Goal: Transaction & Acquisition: Book appointment/travel/reservation

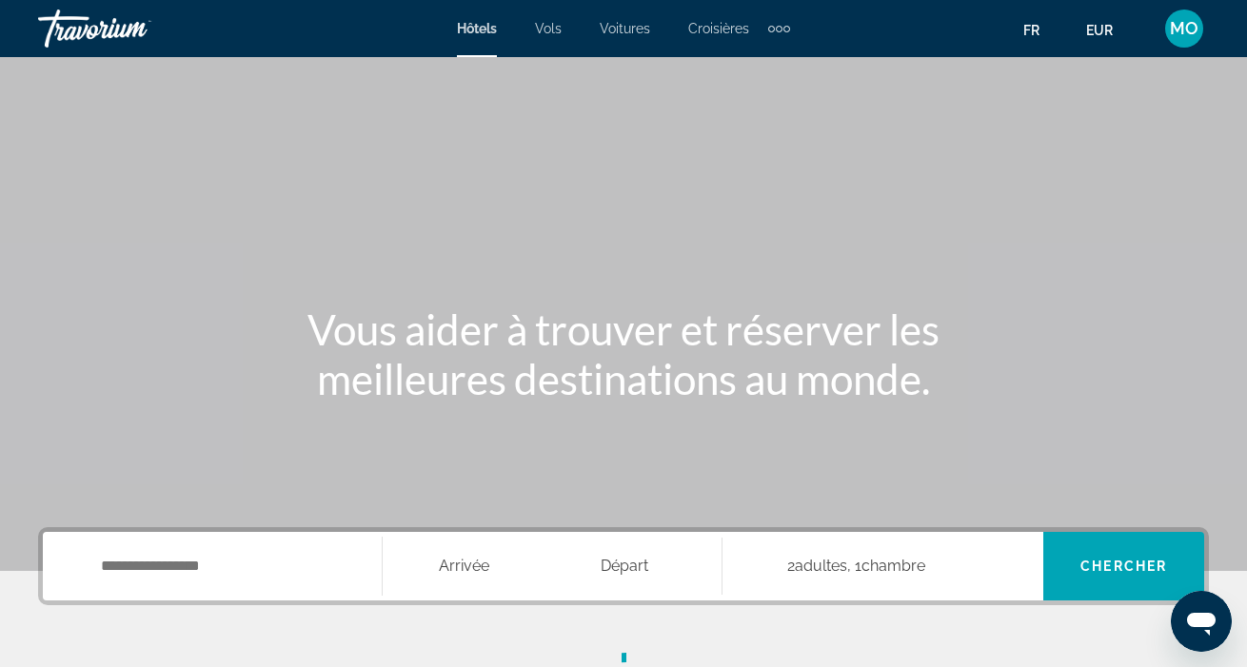
click at [352, 249] on div "Main content" at bounding box center [623, 285] width 1247 height 571
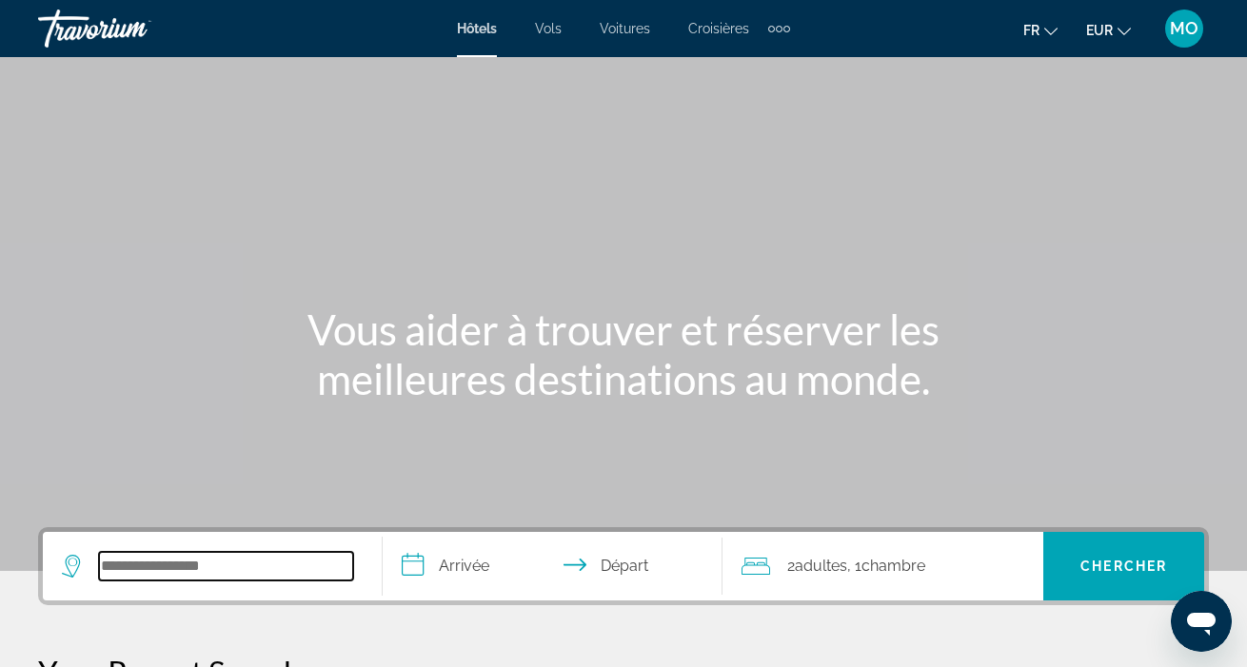
click at [198, 562] on input "Search hotel destination" at bounding box center [226, 566] width 254 height 29
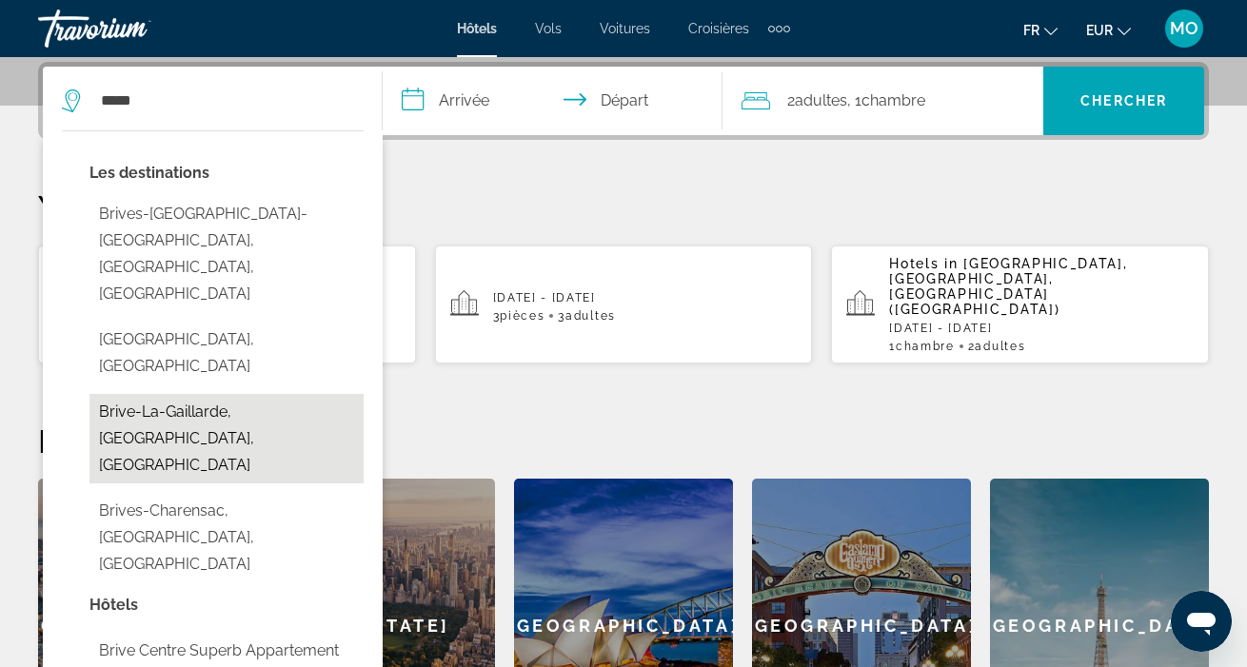
click at [223, 394] on button "Brive-La-Gaillarde, [GEOGRAPHIC_DATA], [GEOGRAPHIC_DATA]" at bounding box center [226, 438] width 274 height 89
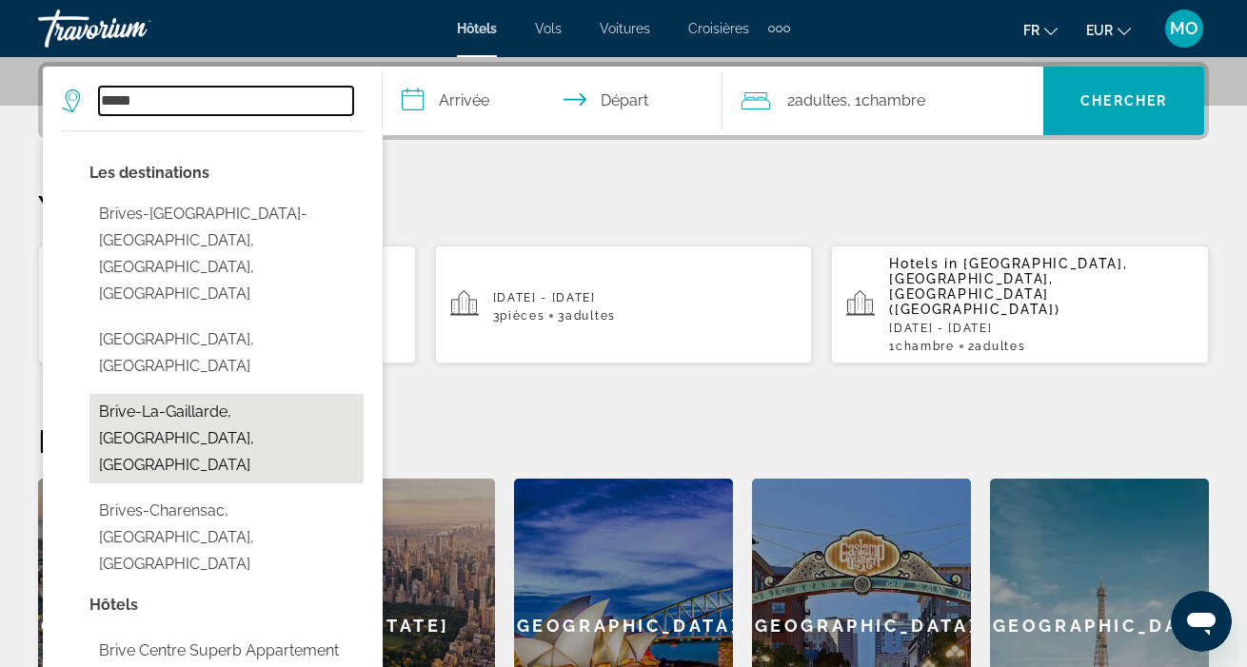
type input "**********"
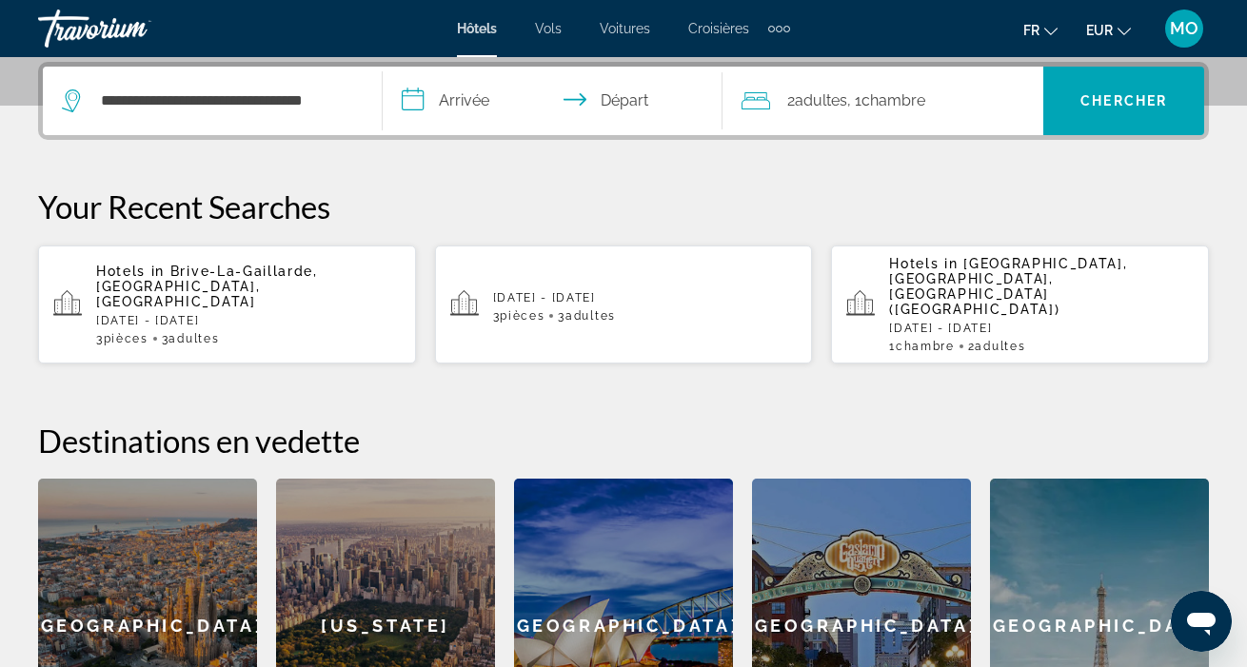
click at [287, 274] on p "Hotels in [GEOGRAPHIC_DATA], [GEOGRAPHIC_DATA], [GEOGRAPHIC_DATA]" at bounding box center [248, 287] width 305 height 46
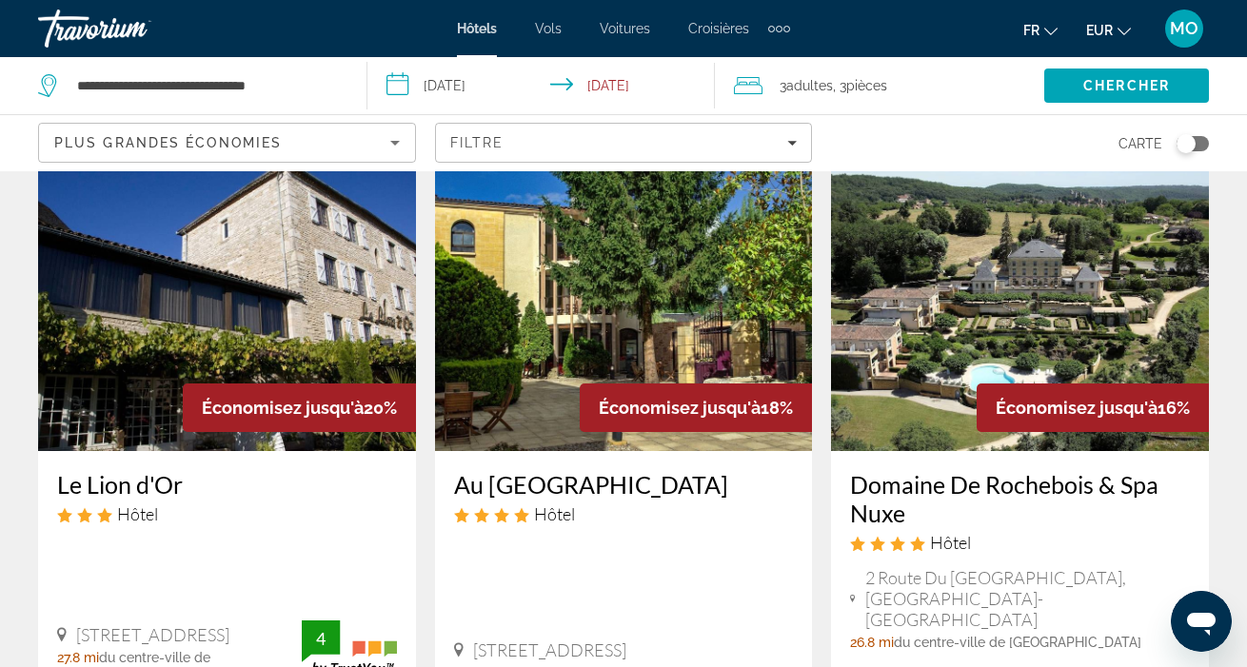
scroll to position [76, 0]
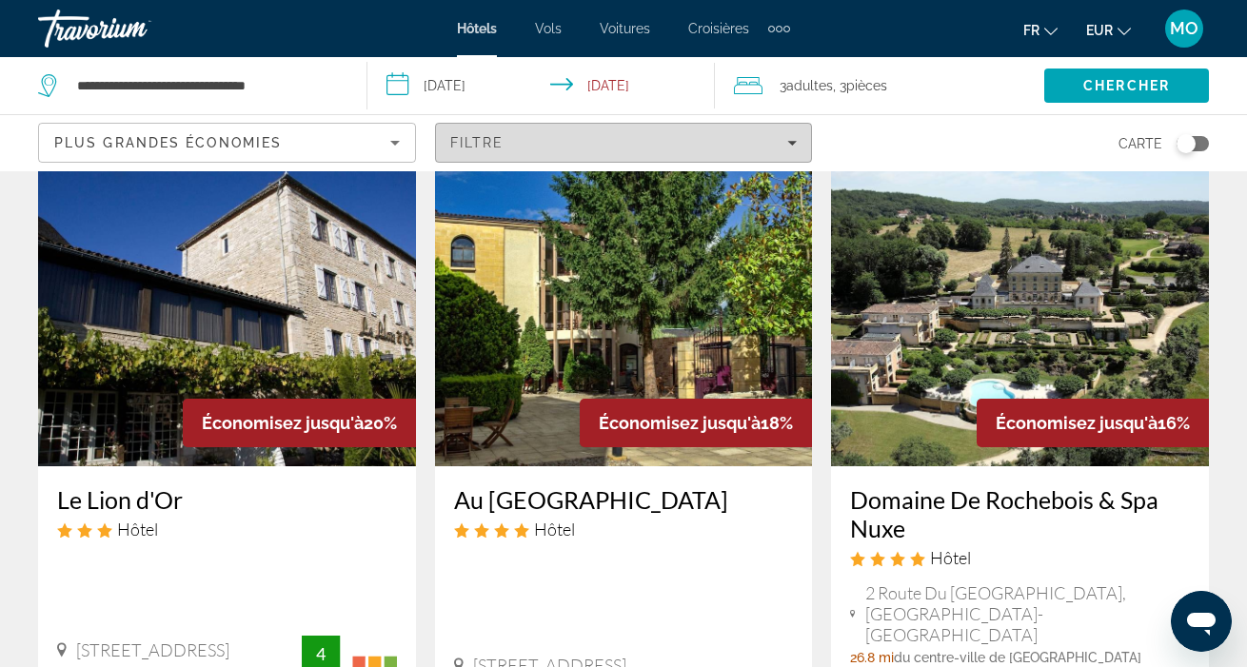
click at [798, 145] on span "Filters" at bounding box center [624, 143] width 376 height 46
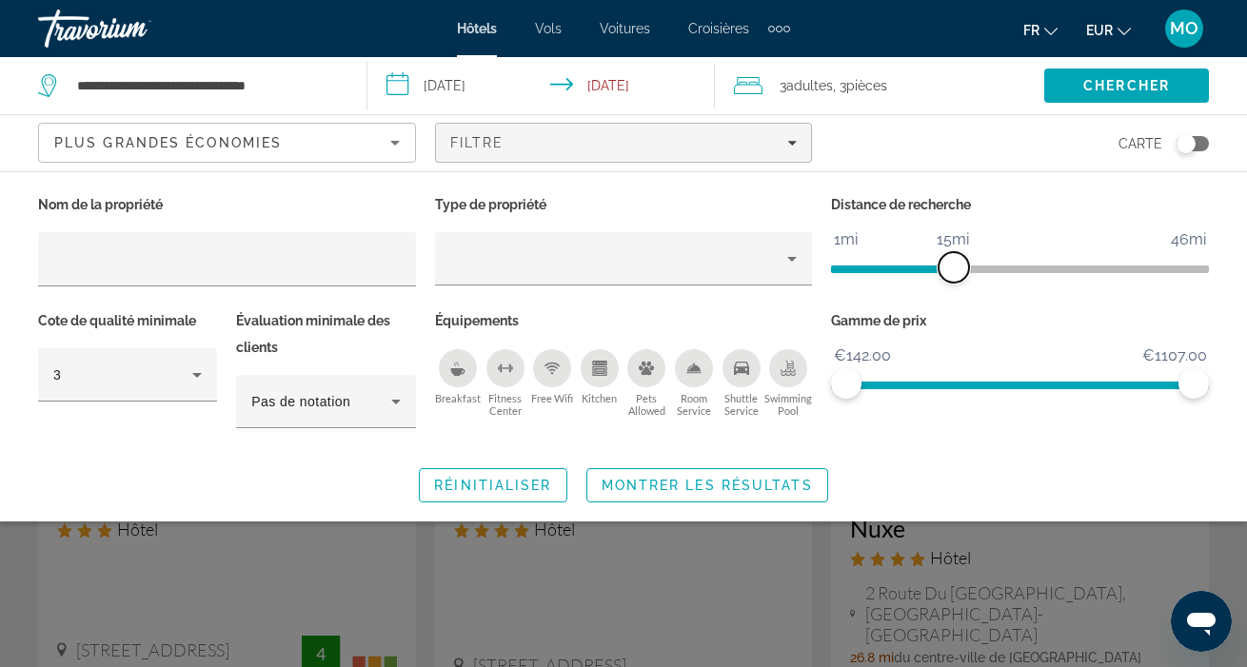
drag, startPoint x: 1065, startPoint y: 266, endPoint x: 956, endPoint y: 271, distance: 109.6
click at [956, 271] on span "ngx-slider" at bounding box center [953, 267] width 30 height 30
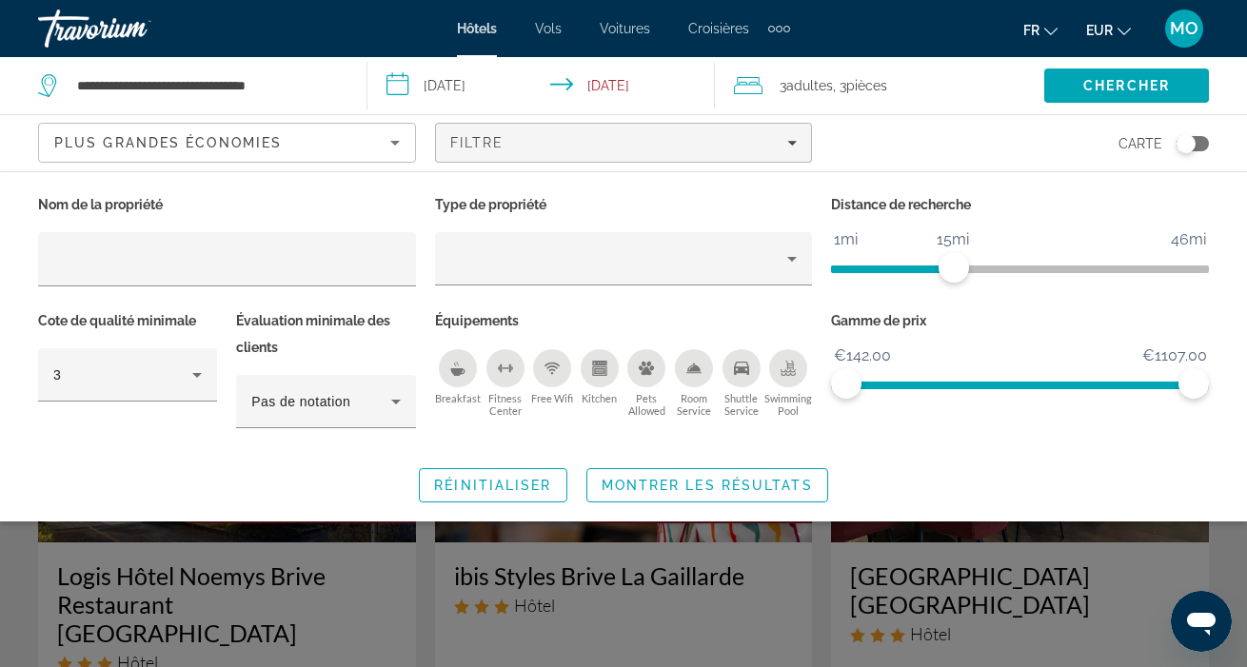
click at [1185, 147] on div "Toggle map" at bounding box center [1185, 143] width 19 height 19
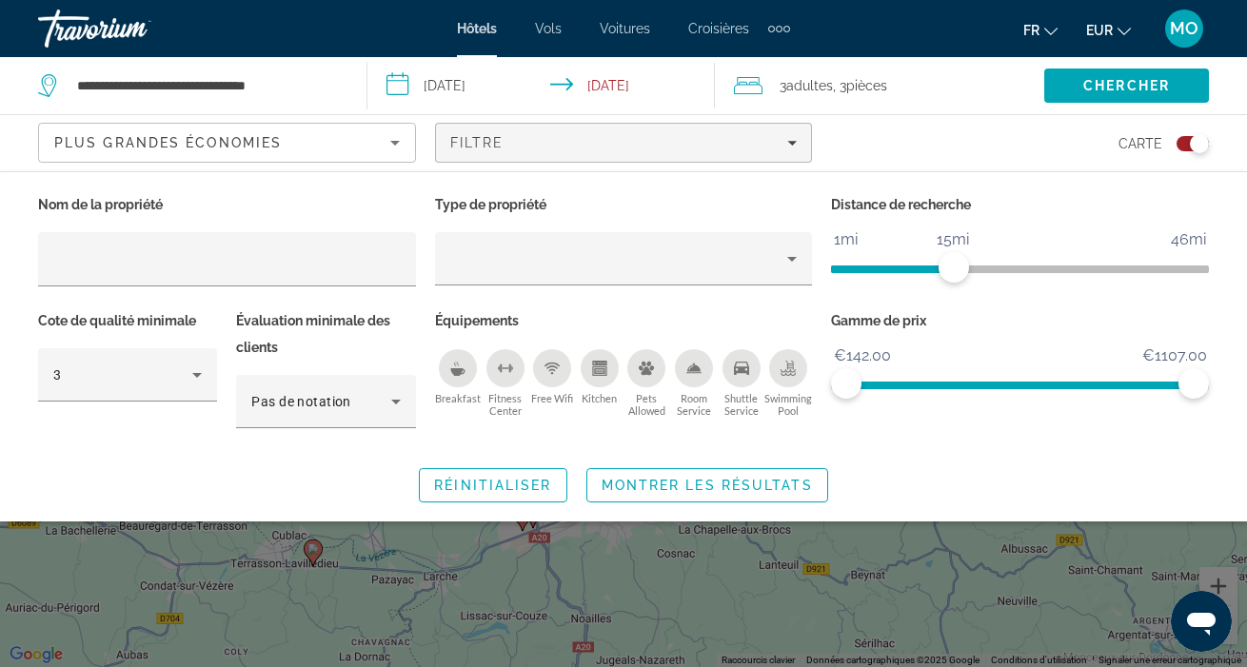
click at [1192, 142] on div "Toggle map" at bounding box center [1199, 143] width 19 height 19
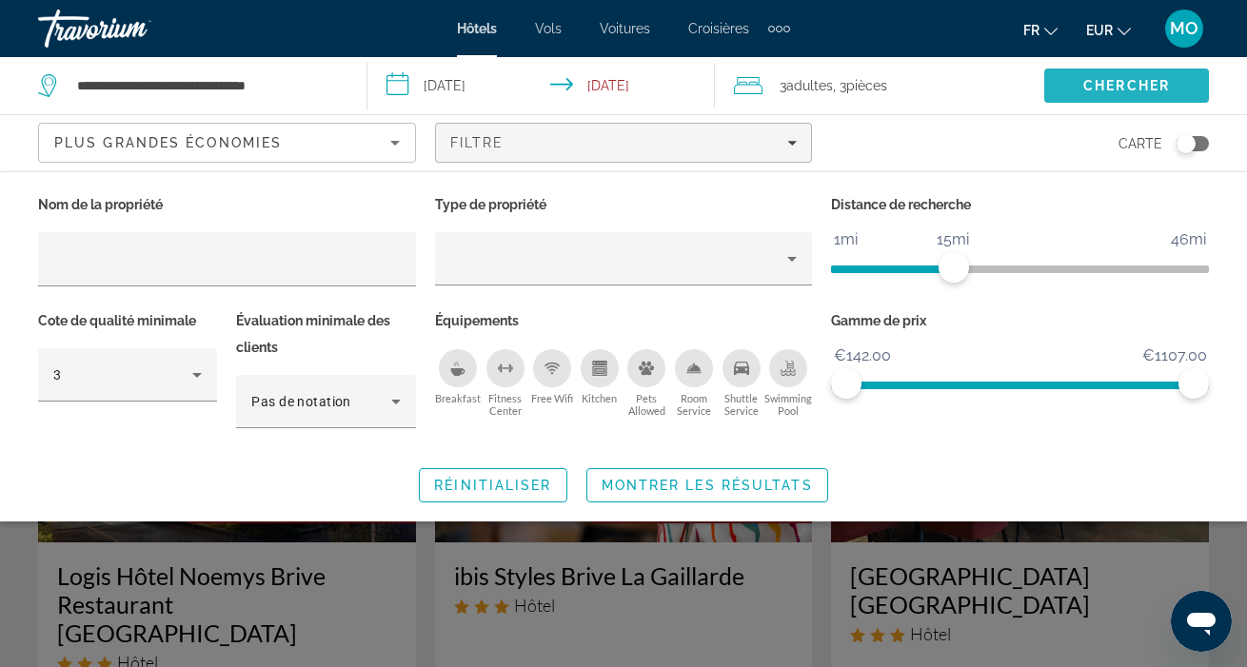
click at [1128, 94] on span "Search" at bounding box center [1126, 86] width 165 height 46
click at [1035, 550] on div "Search widget" at bounding box center [623, 477] width 1247 height 382
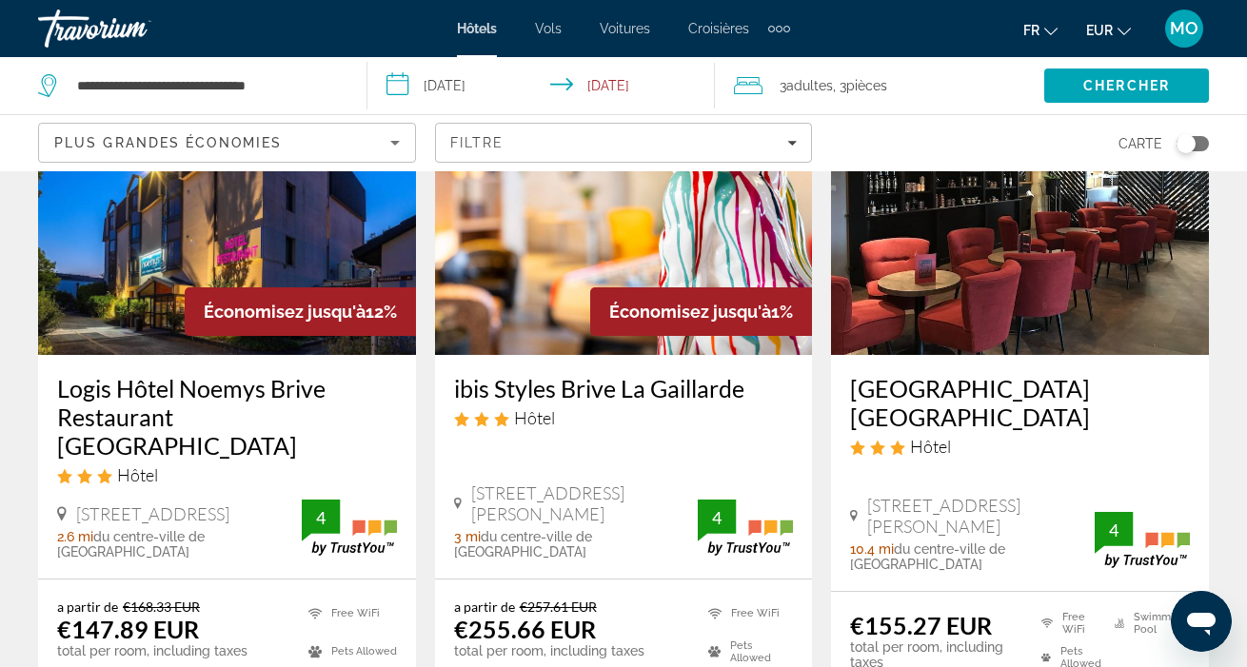
scroll to position [182, 0]
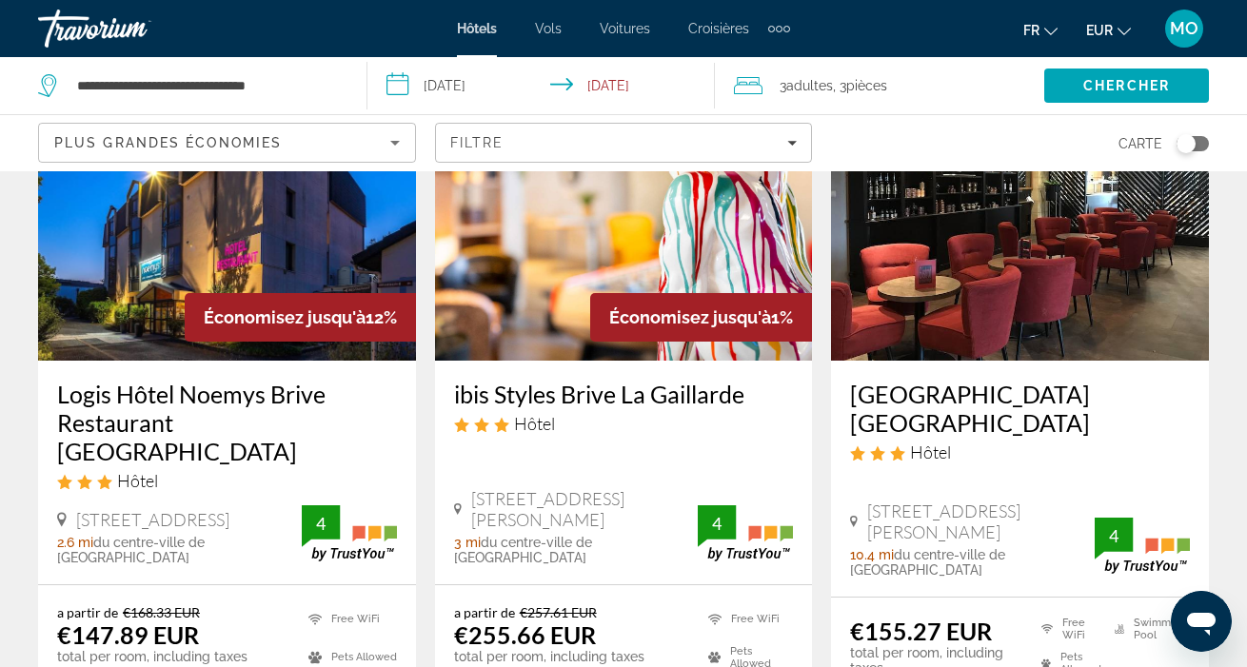
click at [887, 326] on img "Main content" at bounding box center [1020, 208] width 378 height 305
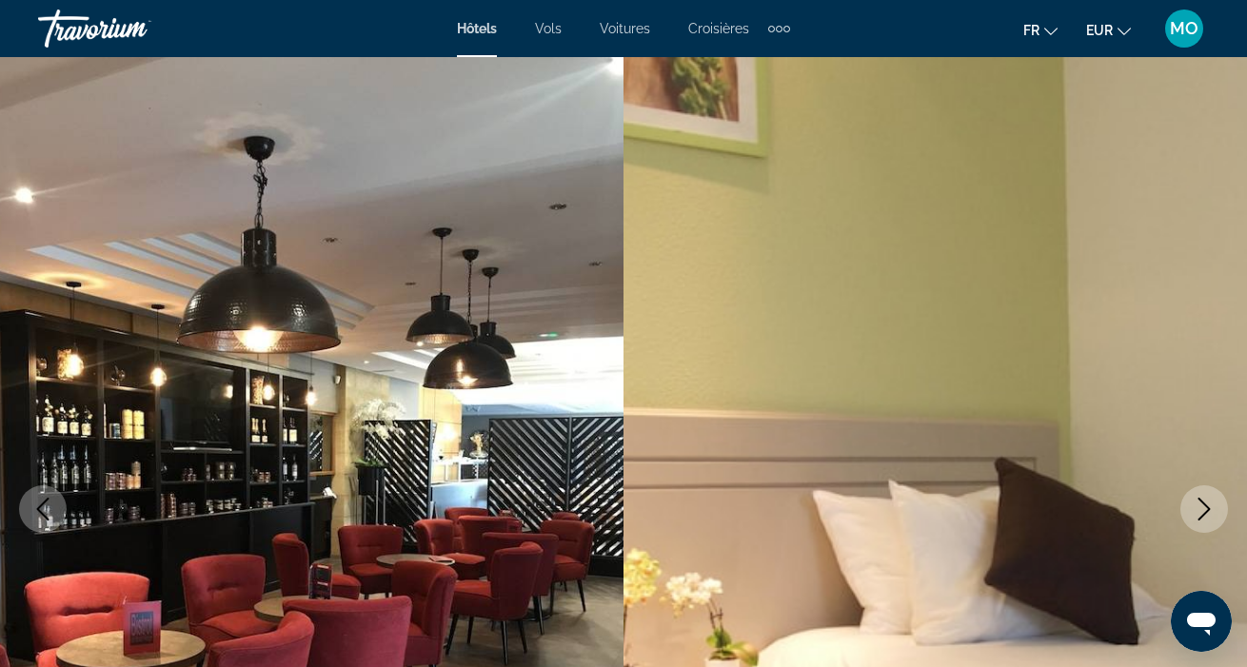
drag, startPoint x: 588, startPoint y: 270, endPoint x: 1244, endPoint y: 95, distance: 678.8
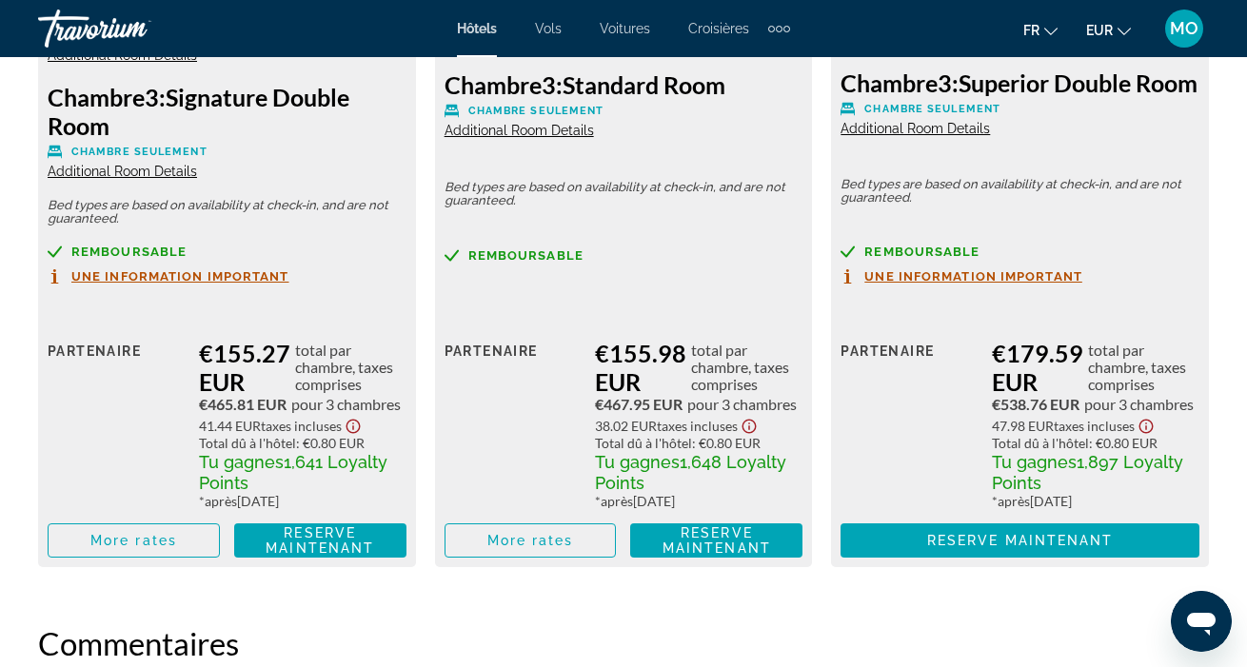
scroll to position [3409, 0]
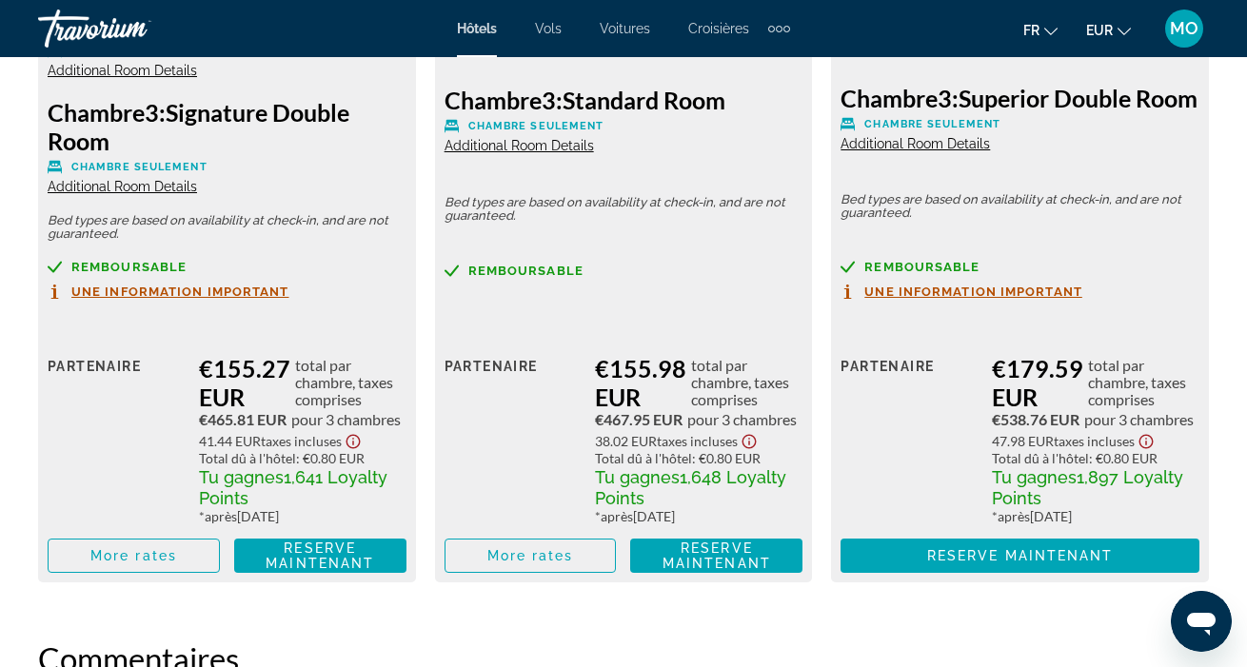
click at [261, 288] on span "Une information important" at bounding box center [180, 292] width 218 height 12
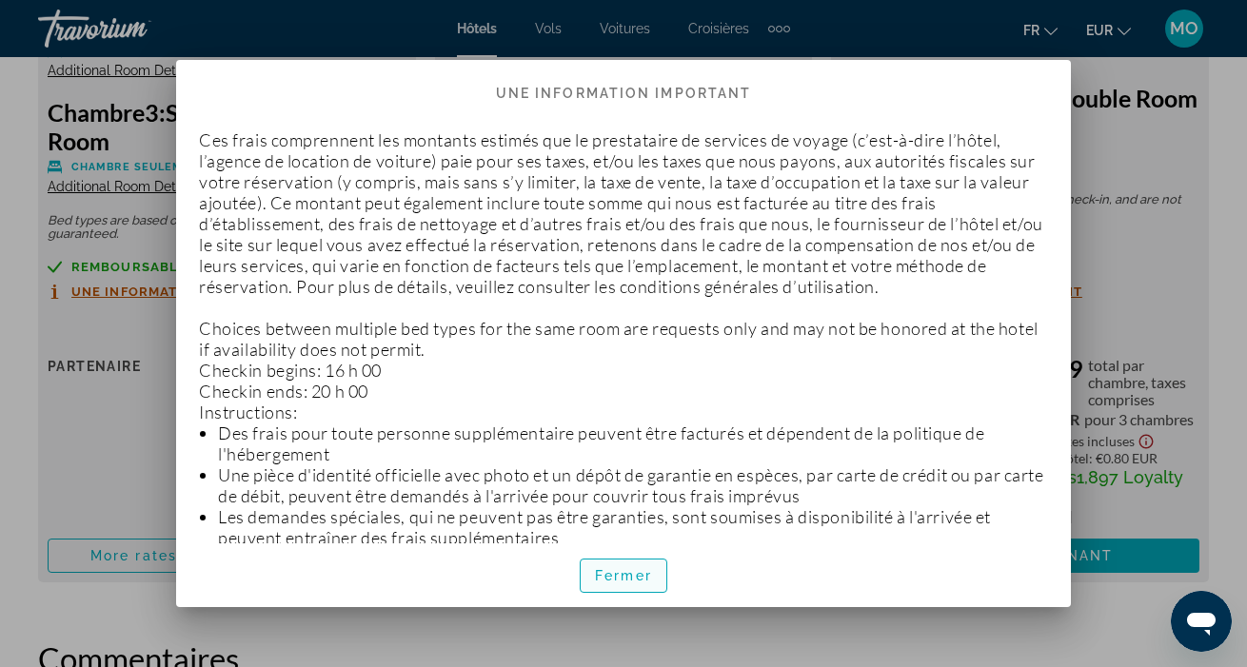
click at [645, 563] on span "button" at bounding box center [624, 576] width 86 height 46
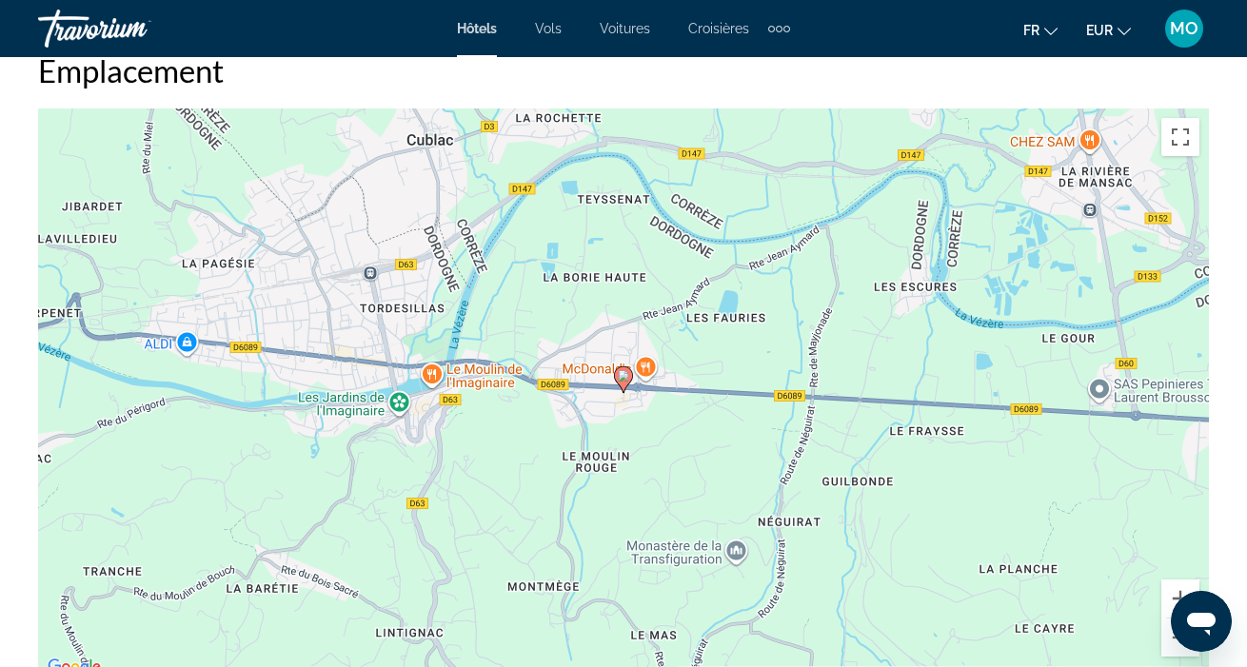
scroll to position [2123, 0]
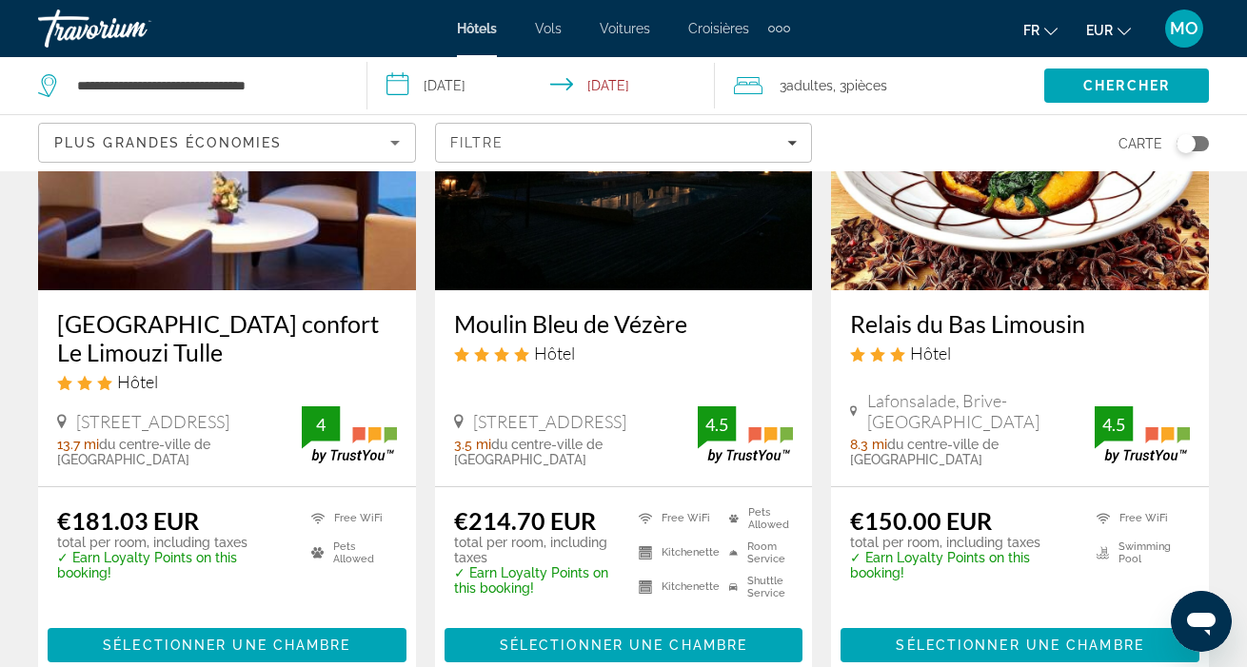
scroll to position [1019, 0]
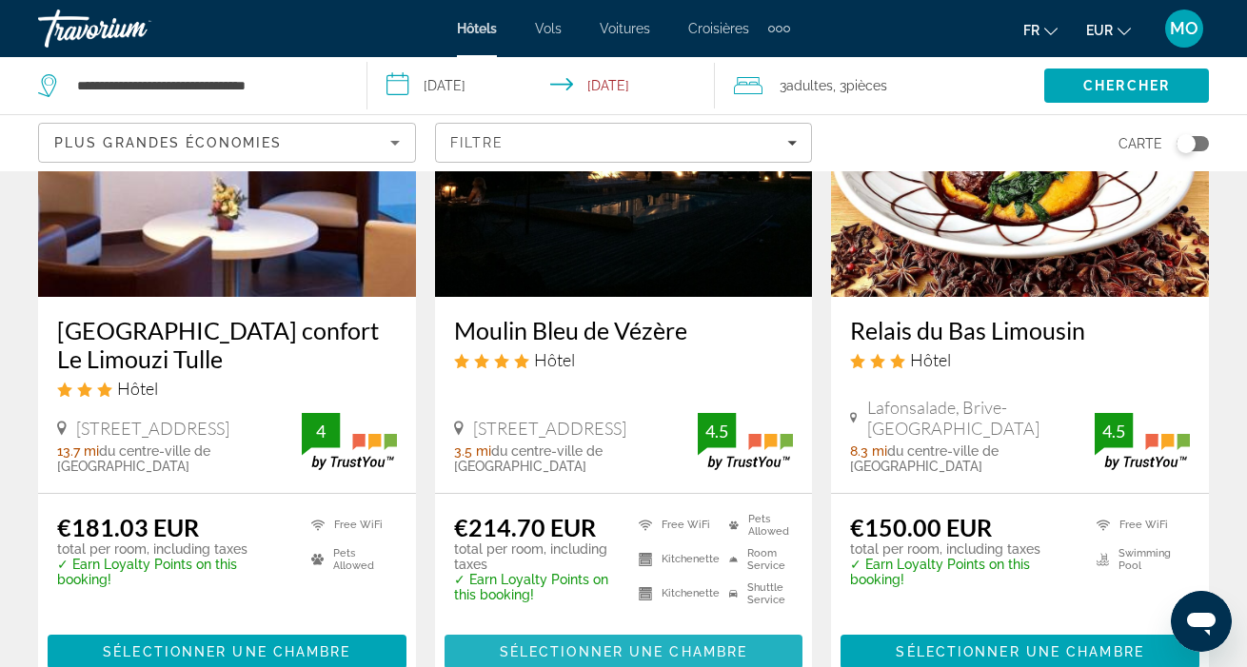
click at [691, 644] on span "Sélectionner une chambre" at bounding box center [623, 651] width 247 height 15
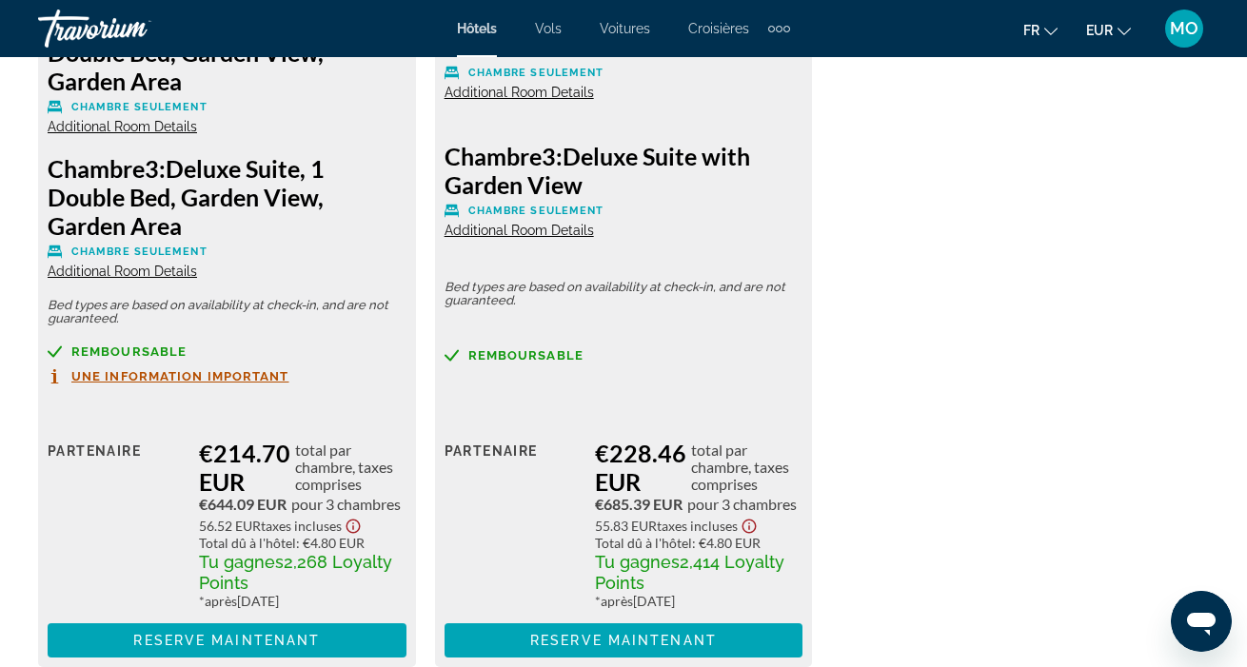
scroll to position [3315, 0]
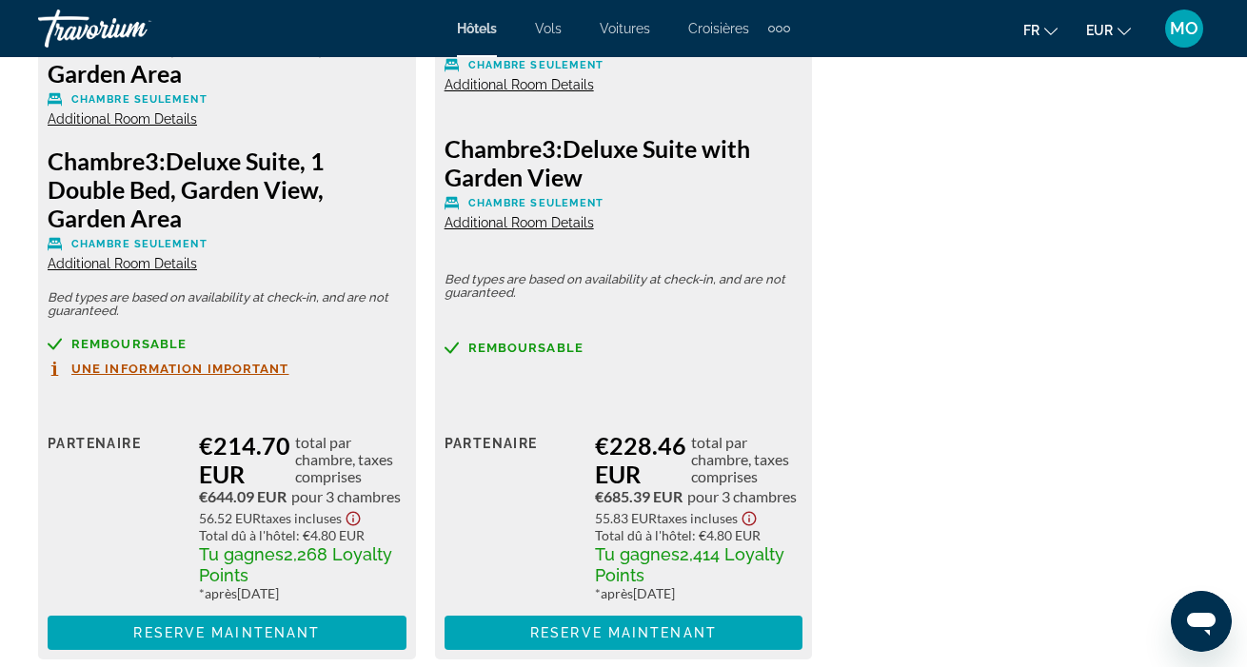
click at [375, 496] on span "pour 3 chambres" at bounding box center [345, 496] width 109 height 17
click at [372, 496] on span "pour 3 chambres" at bounding box center [345, 496] width 109 height 17
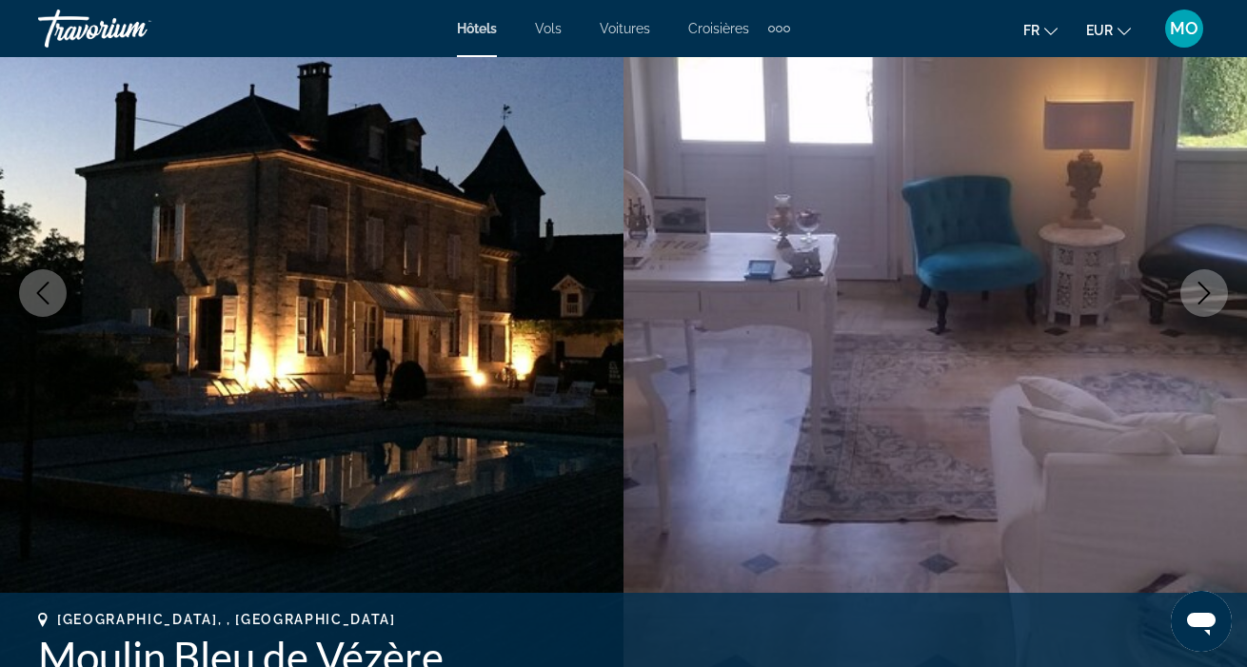
scroll to position [0, 0]
